Goal: Task Accomplishment & Management: Manage account settings

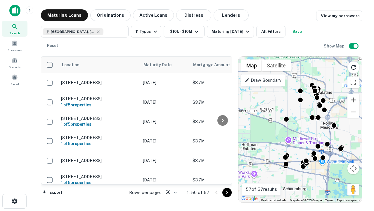
click at [354, 100] on button "Zoom in" at bounding box center [354, 100] width 12 height 12
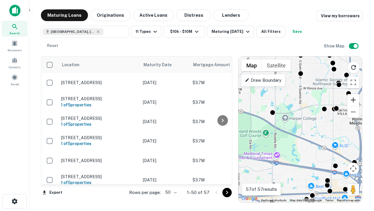
click at [354, 100] on button "Zoom in" at bounding box center [354, 100] width 12 height 12
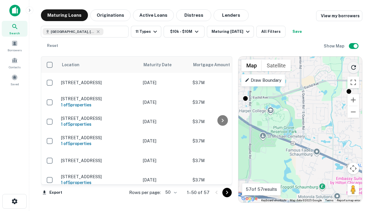
click at [354, 66] on icon "Reload search area" at bounding box center [354, 67] width 7 height 7
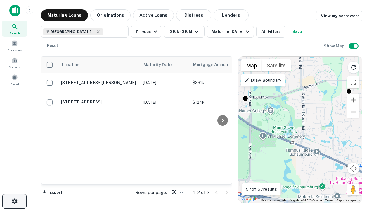
click at [14, 201] on icon "button" at bounding box center [14, 200] width 7 height 7
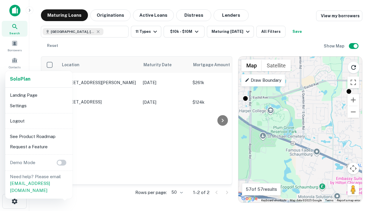
click at [39, 121] on li "Logout" at bounding box center [39, 121] width 63 height 11
